Goal: Transaction & Acquisition: Purchase product/service

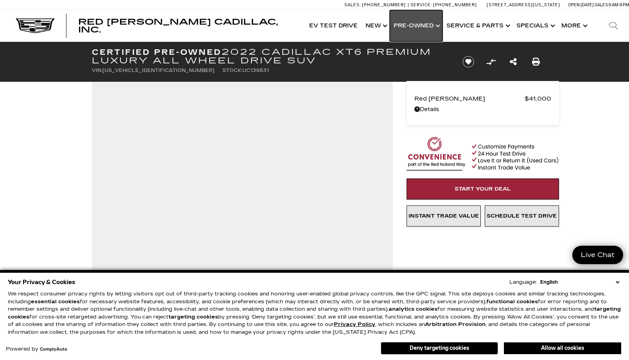
click at [434, 26] on link "Show Pre-Owned" at bounding box center [416, 25] width 53 height 31
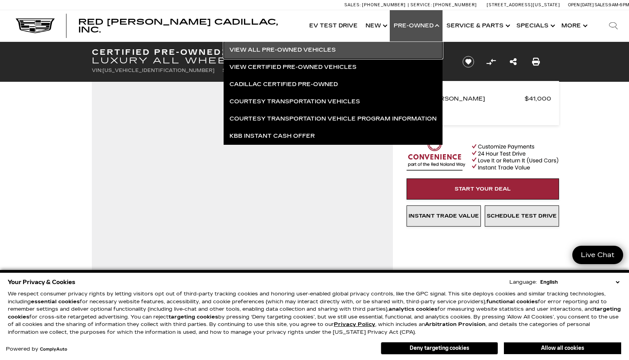
click at [306, 50] on link "View All Pre-Owned Vehicles" at bounding box center [333, 49] width 219 height 17
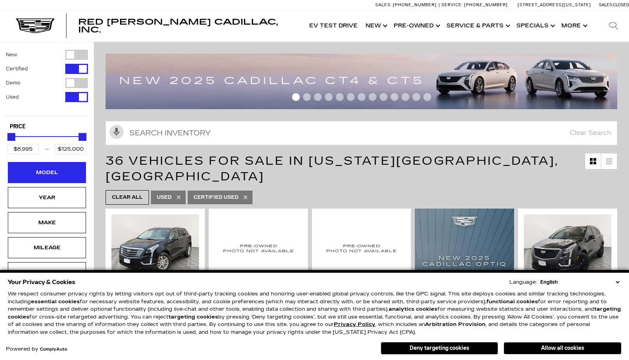
click at [46, 176] on div "Model" at bounding box center [46, 172] width 39 height 9
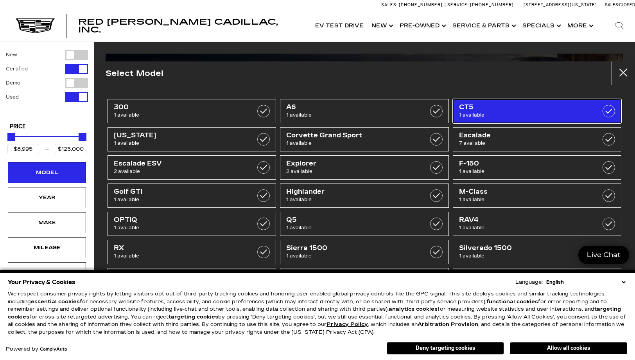
click at [603, 114] on label at bounding box center [609, 111] width 13 height 13
type input "$48,500"
checkbox input "true"
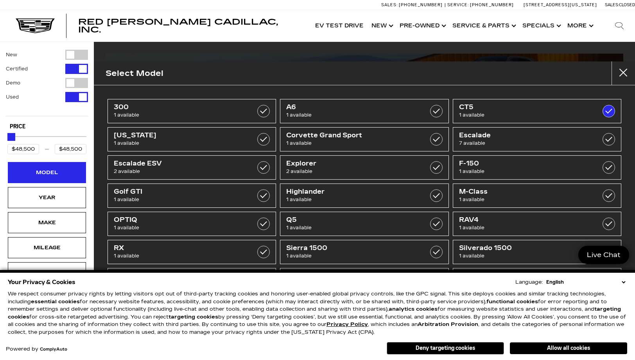
click at [50, 174] on div "Model" at bounding box center [46, 172] width 39 height 9
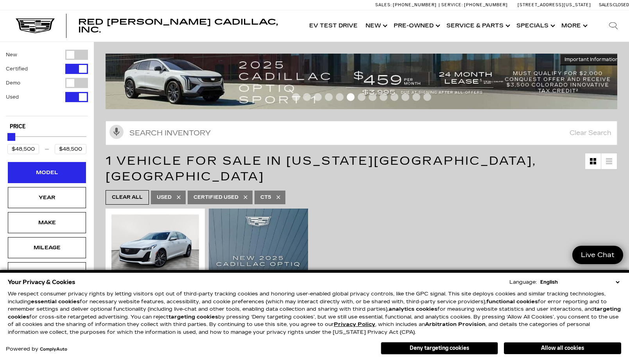
click at [50, 174] on div "Model" at bounding box center [46, 172] width 39 height 9
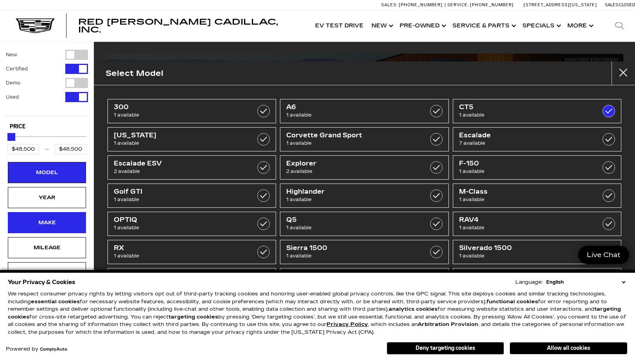
click at [51, 218] on div "Make" at bounding box center [46, 222] width 39 height 9
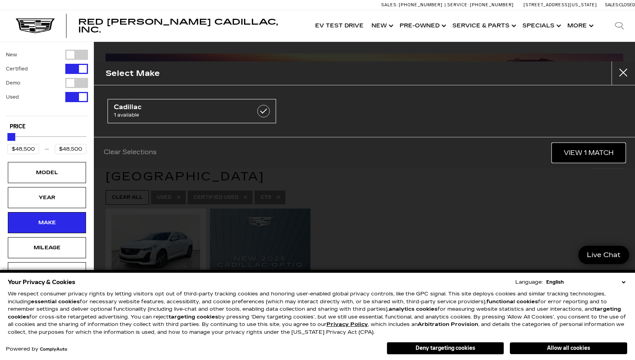
click at [593, 153] on link "View 1 Match" at bounding box center [588, 152] width 73 height 19
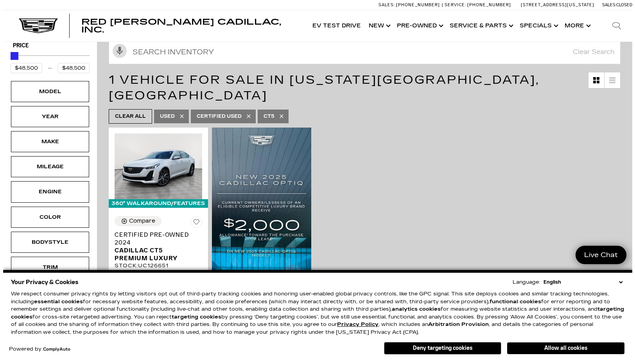
scroll to position [78, 0]
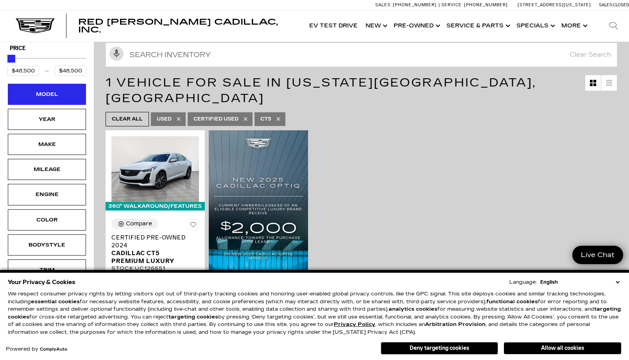
click at [56, 92] on div "Model" at bounding box center [46, 94] width 39 height 9
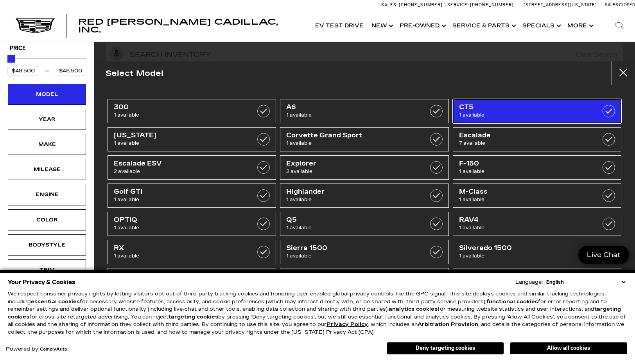
click at [603, 111] on label at bounding box center [609, 111] width 13 height 13
type input "$8,995"
type input "$125,000"
checkbox input "false"
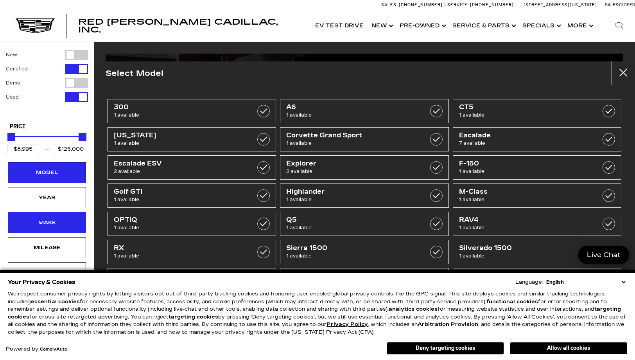
click at [42, 224] on div "Make" at bounding box center [46, 222] width 39 height 9
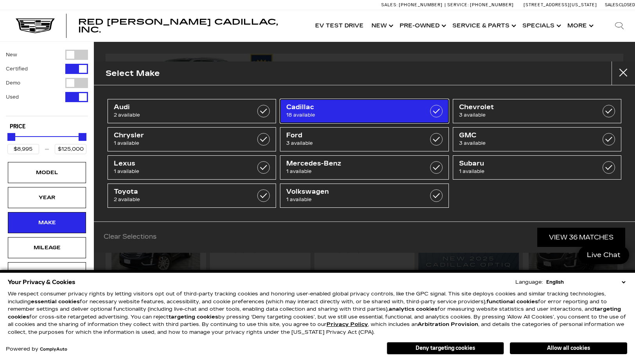
click at [435, 111] on label at bounding box center [436, 111] width 13 height 13
type input "$25,000"
checkbox input "true"
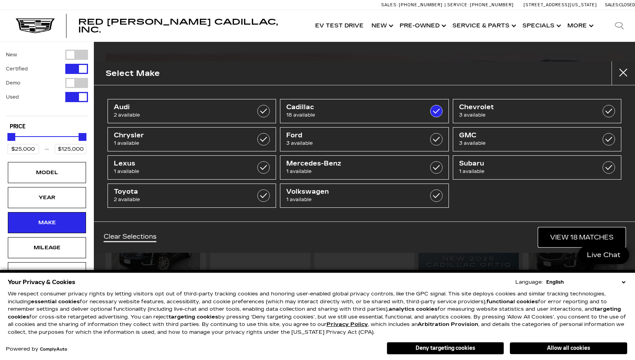
click at [567, 236] on link "View 18 Matches" at bounding box center [582, 237] width 87 height 19
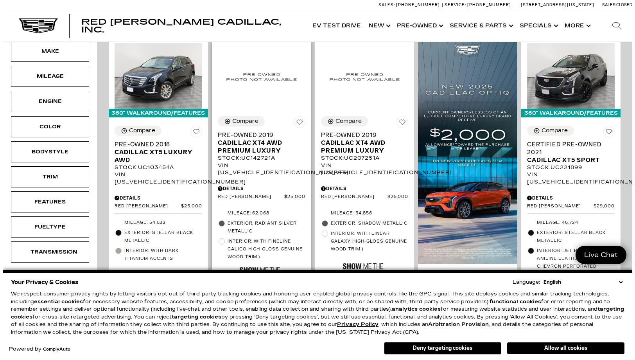
scroll to position [196, 0]
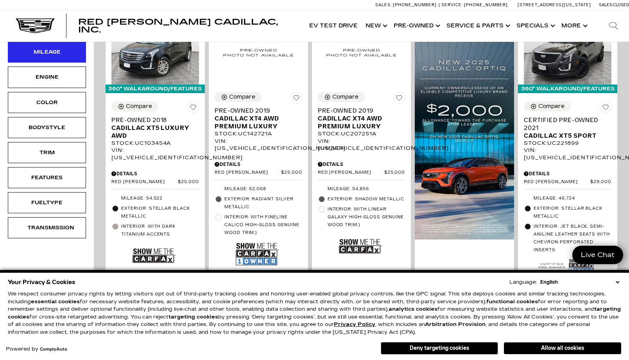
click at [69, 57] on div "Mileage" at bounding box center [47, 51] width 78 height 21
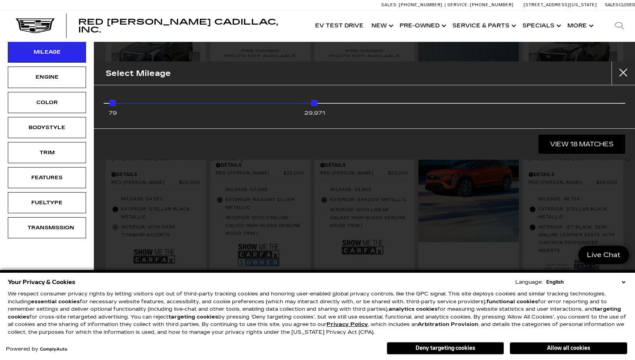
drag, startPoint x: 618, startPoint y: 104, endPoint x: 325, endPoint y: 115, distance: 293.1
click at [325, 115] on div "79 29,971" at bounding box center [365, 107] width 510 height 20
type input "$29,500"
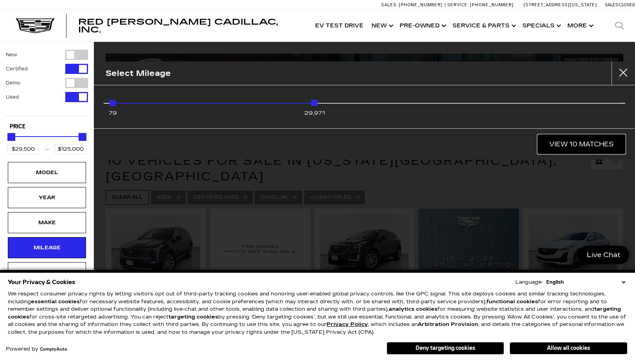
click at [567, 146] on link "View 10 Matches" at bounding box center [582, 144] width 88 height 19
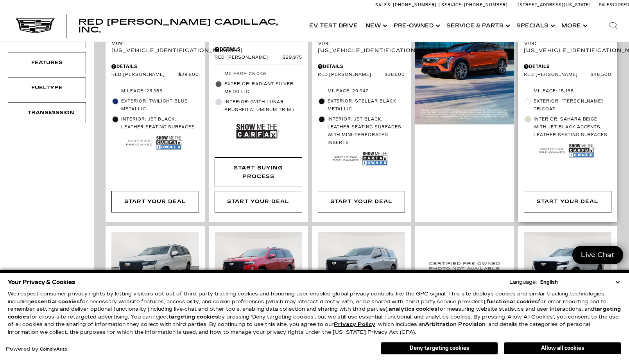
scroll to position [235, 0]
